Goal: Transaction & Acquisition: Purchase product/service

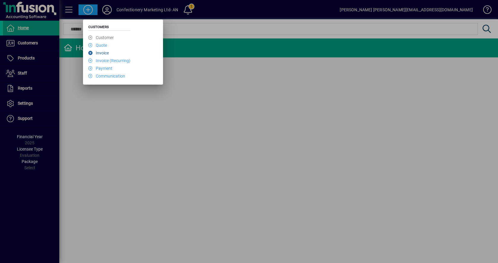
click at [100, 52] on link "Invoice" at bounding box center [98, 53] width 20 height 5
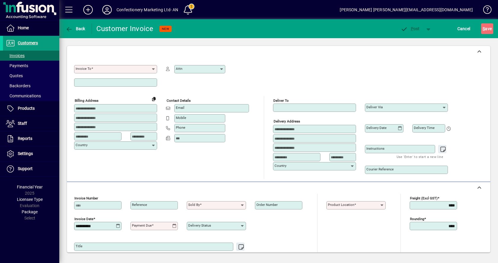
click at [155, 68] on icon at bounding box center [153, 69] width 5 height 5
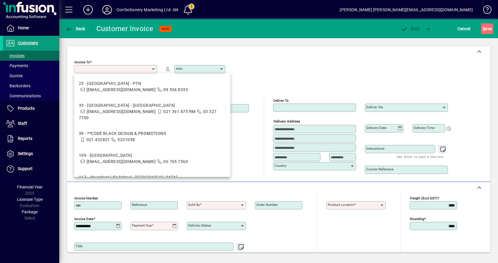
click at [155, 68] on icon at bounding box center [153, 69] width 5 height 5
click at [151, 69] on icon at bounding box center [153, 69] width 5 height 5
click at [237, 78] on div "Invoice To Required Attn" at bounding box center [266, 77] width 385 height 39
